Goal: Check status: Check status

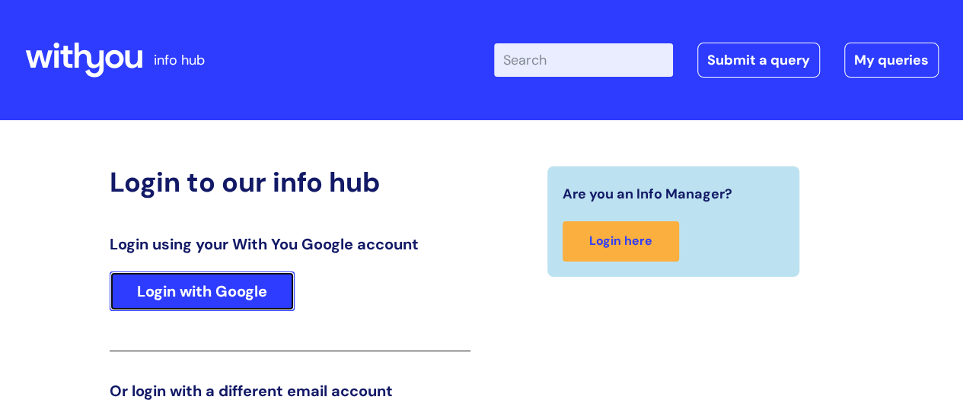
click at [225, 292] on link "Login with Google" at bounding box center [202, 292] width 185 height 40
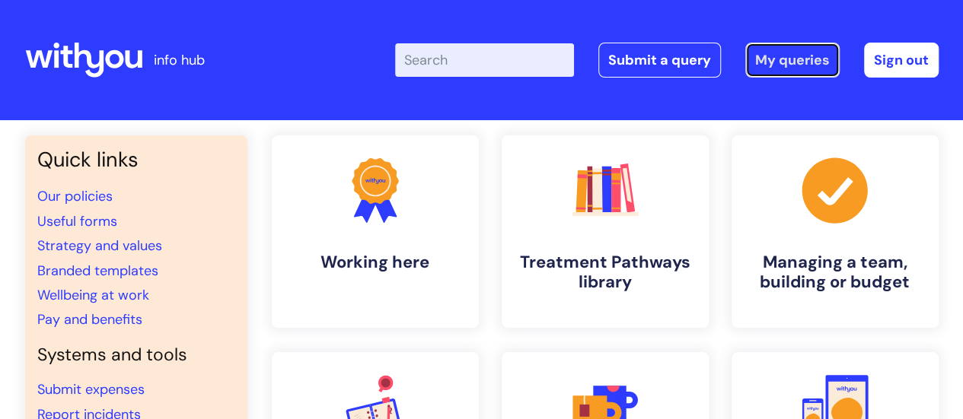
click at [788, 59] on link "My queries" at bounding box center [792, 60] width 94 height 35
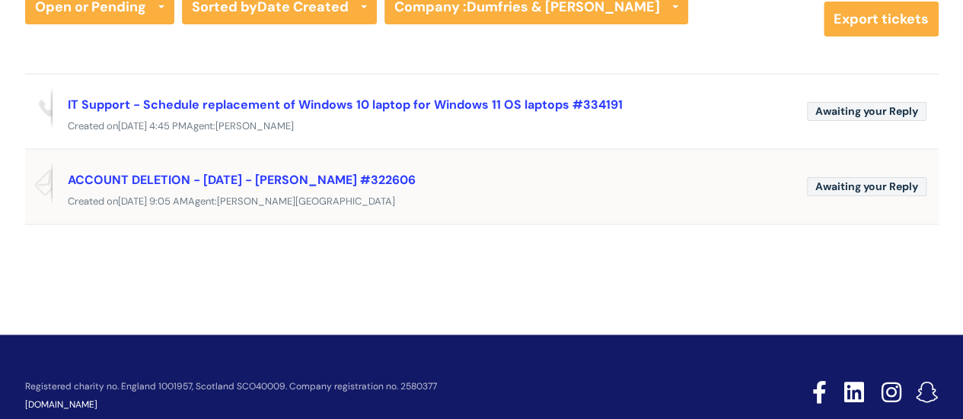
scroll to position [152, 0]
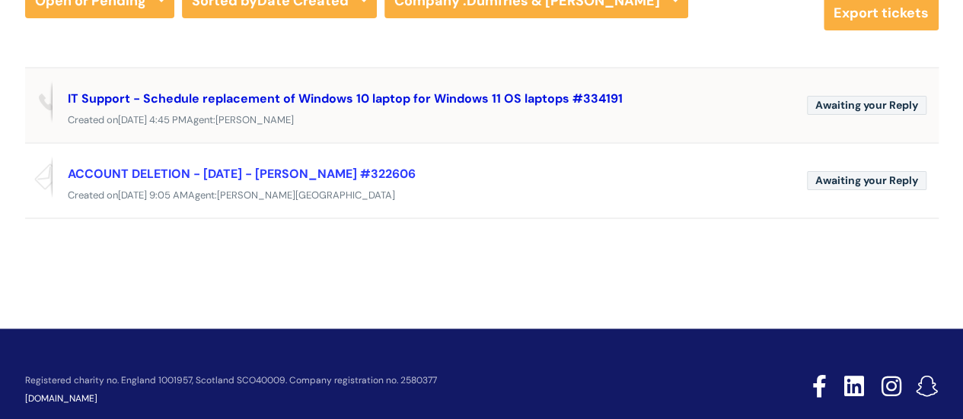
click at [258, 97] on link "IT Support - Schedule replacement of Windows 10 laptop for Windows 11 OS laptop…" at bounding box center [345, 99] width 555 height 16
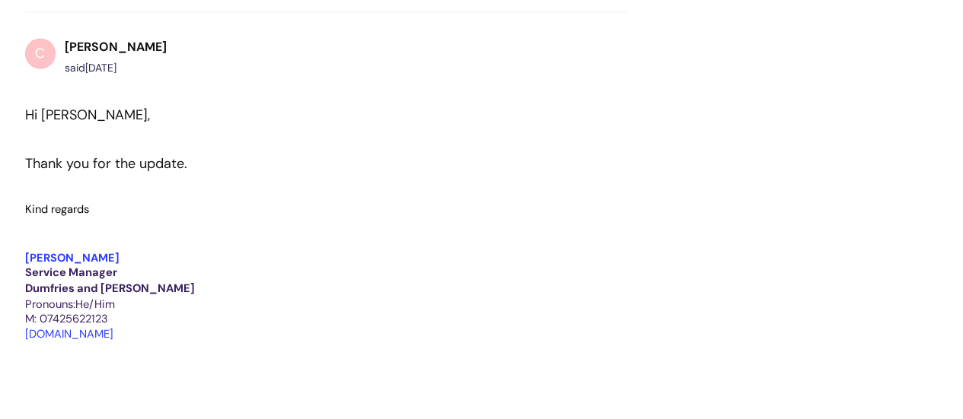
scroll to position [7286, 0]
